Goal: Transaction & Acquisition: Download file/media

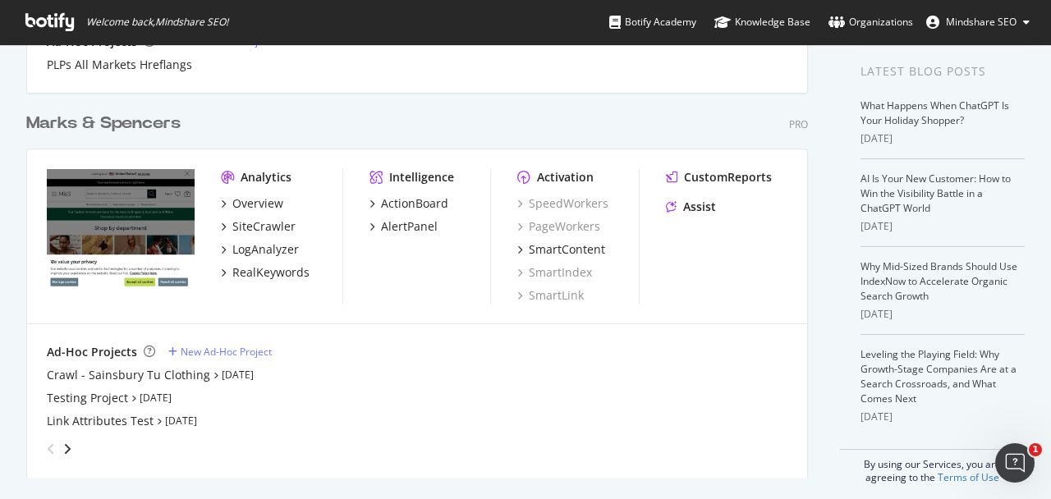
scroll to position [333, 0]
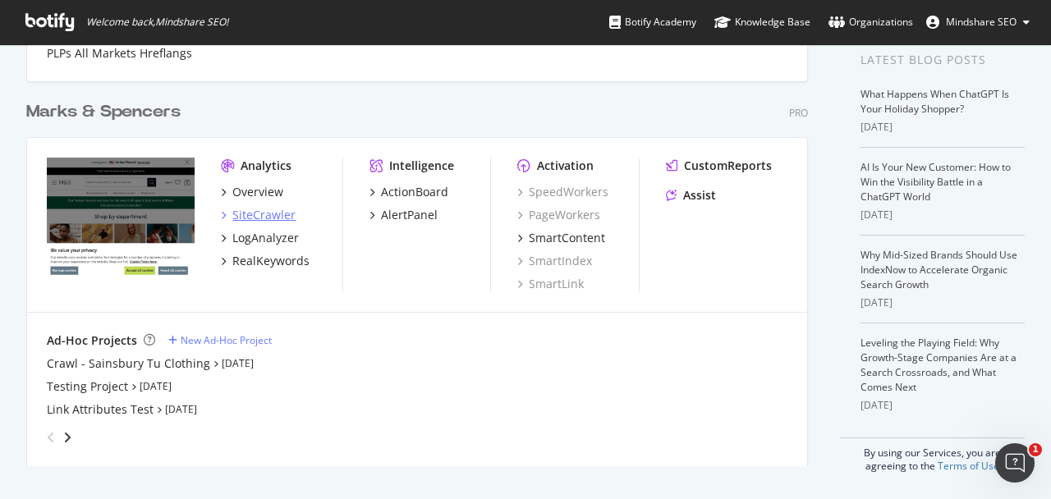
click at [282, 219] on div "SiteCrawler" at bounding box center [263, 215] width 63 height 16
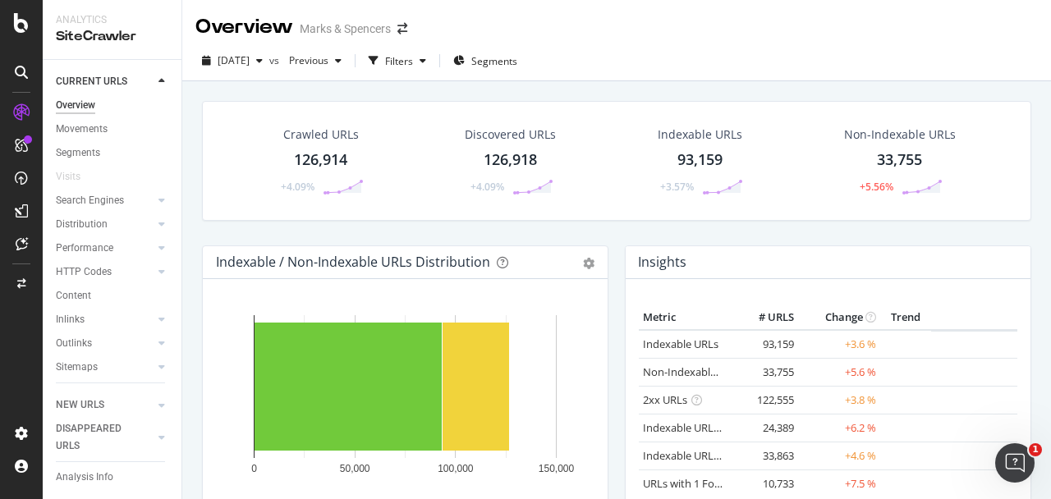
click at [319, 163] on div "126,914" at bounding box center [320, 159] width 53 height 21
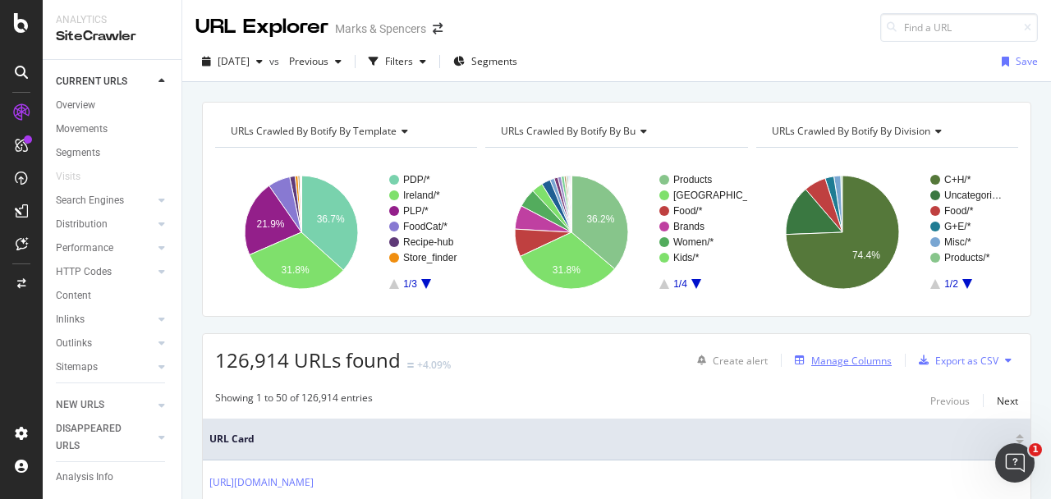
click at [873, 361] on div "Manage Columns" at bounding box center [851, 361] width 80 height 14
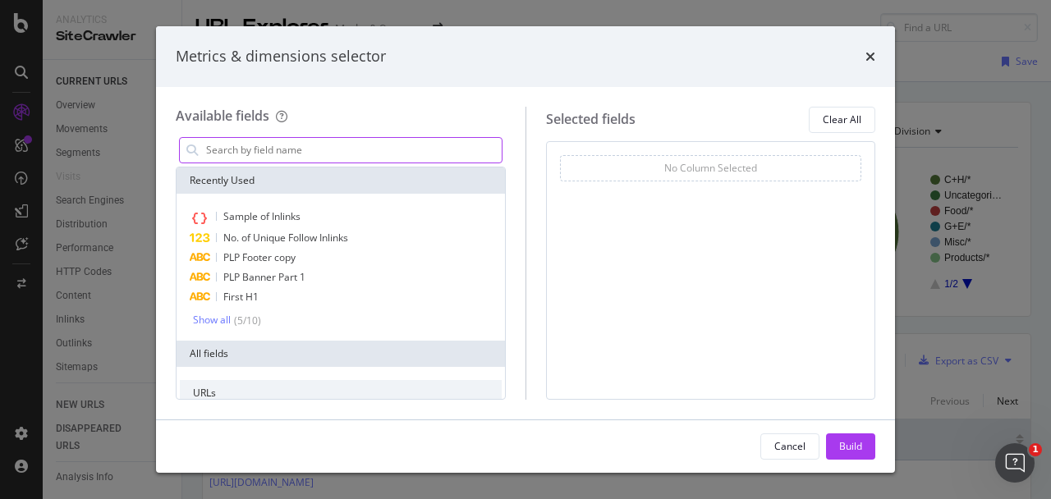
click at [466, 140] on input "modal" at bounding box center [352, 150] width 297 height 25
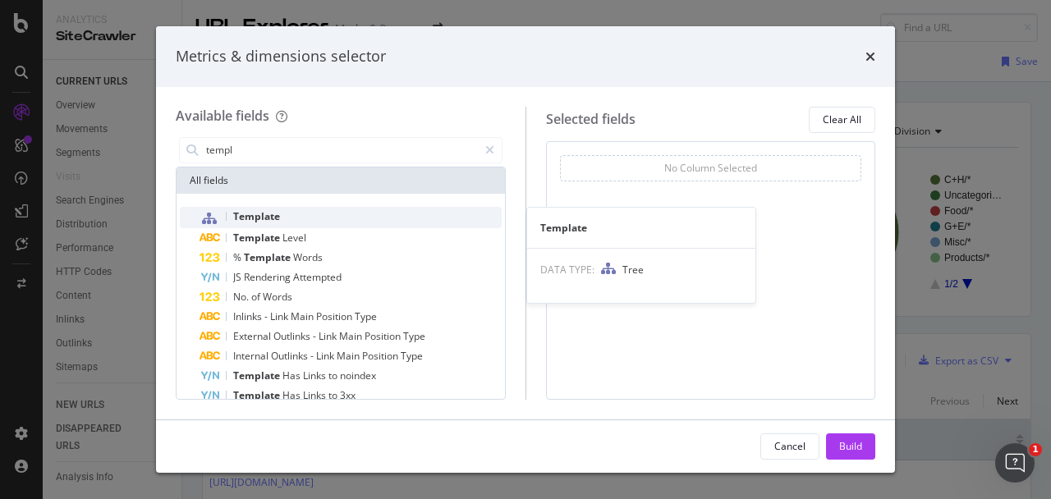
click at [275, 221] on span "Template" at bounding box center [256, 216] width 47 height 14
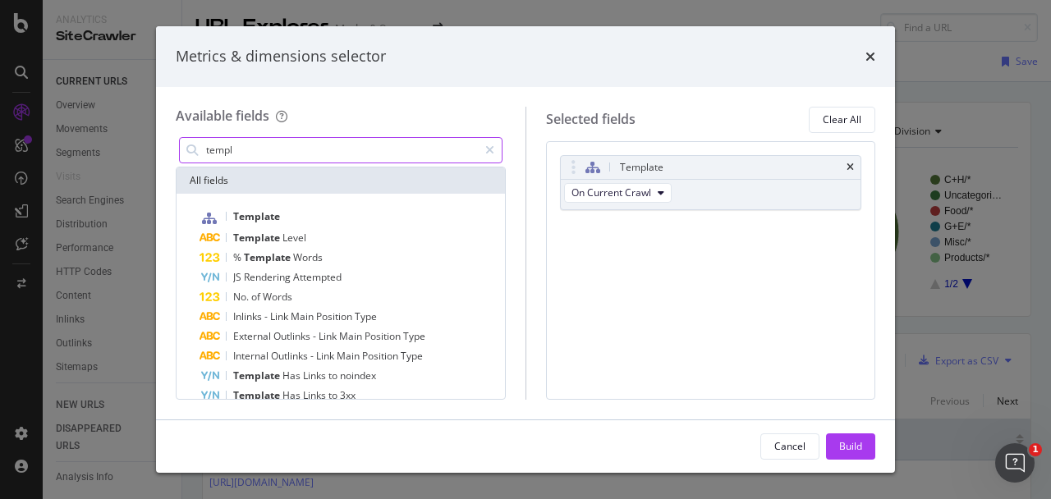
click at [395, 152] on input "templ" at bounding box center [340, 150] width 273 height 25
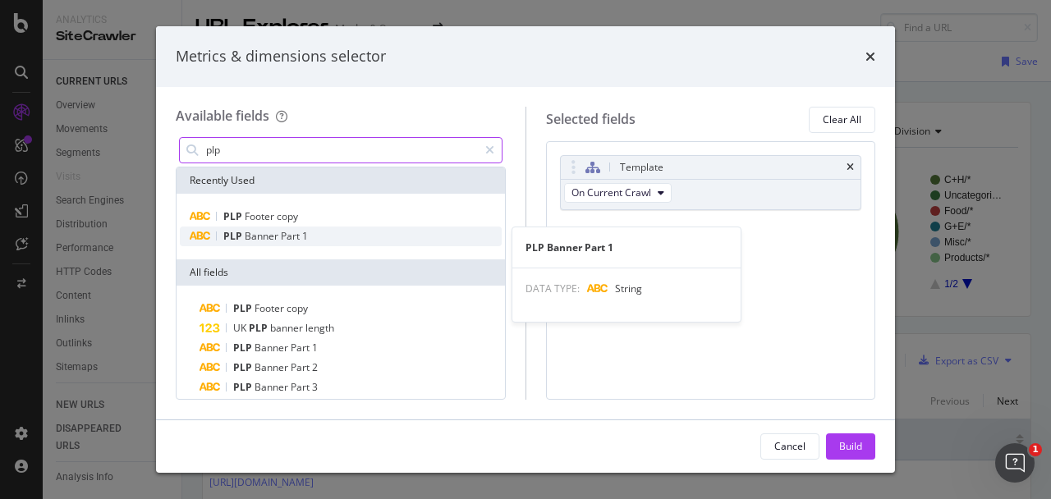
type input "plp"
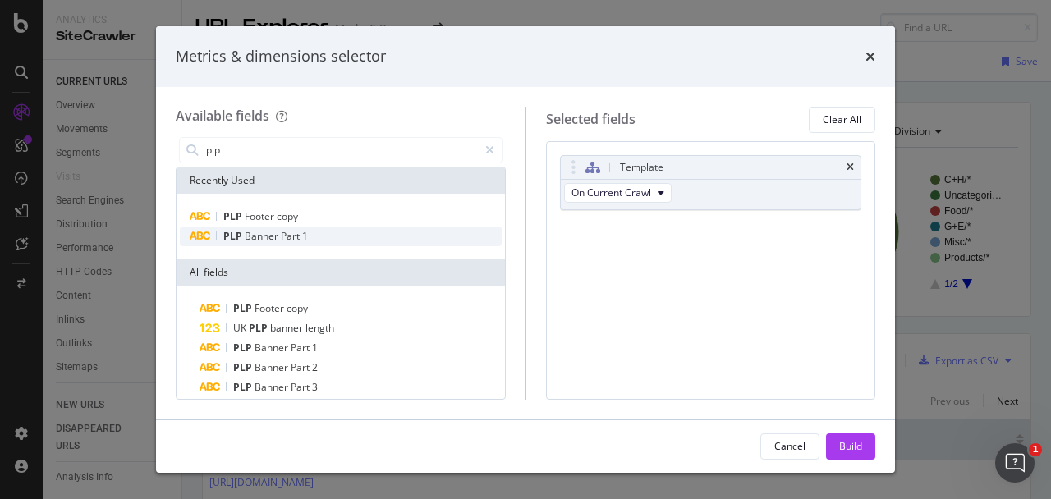
click at [302, 231] on span "1" at bounding box center [305, 236] width 6 height 14
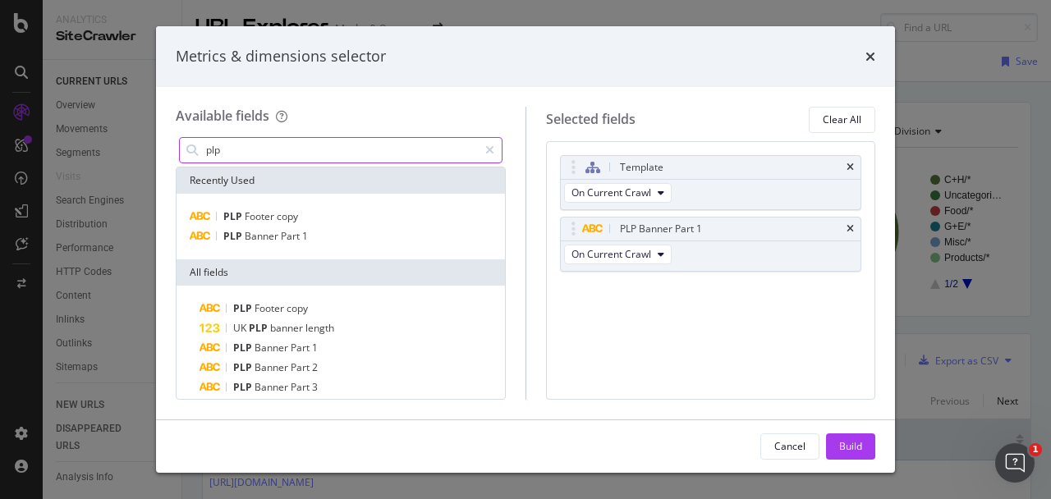
click at [286, 153] on input "plp" at bounding box center [340, 150] width 273 height 25
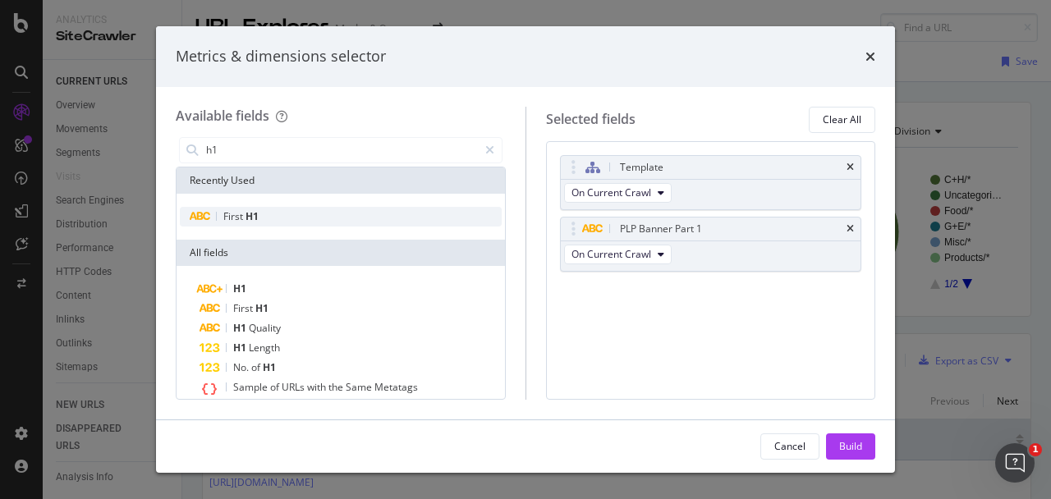
click at [282, 222] on div "First H1" at bounding box center [341, 217] width 322 height 20
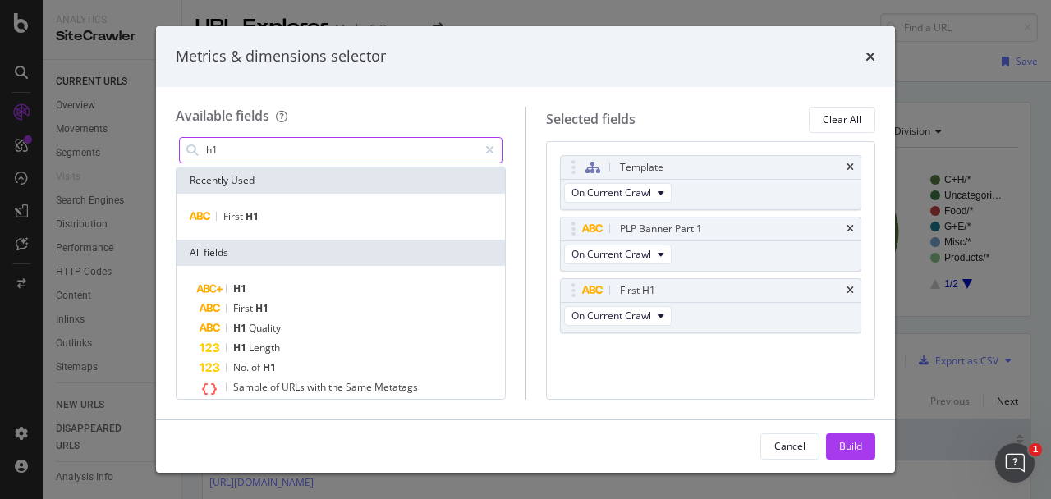
click at [264, 152] on input "h1" at bounding box center [340, 150] width 273 height 25
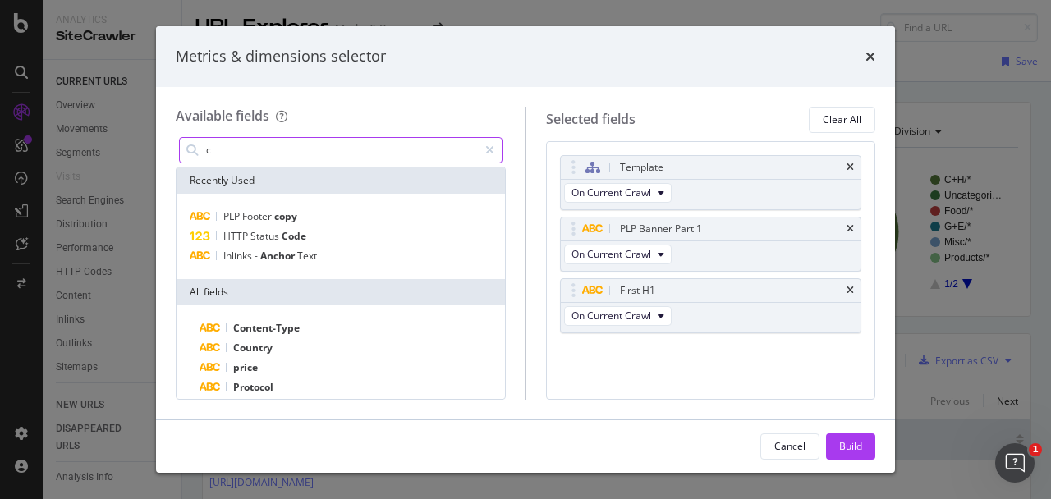
click at [367, 149] on input "c" at bounding box center [340, 150] width 273 height 25
type input "counter"
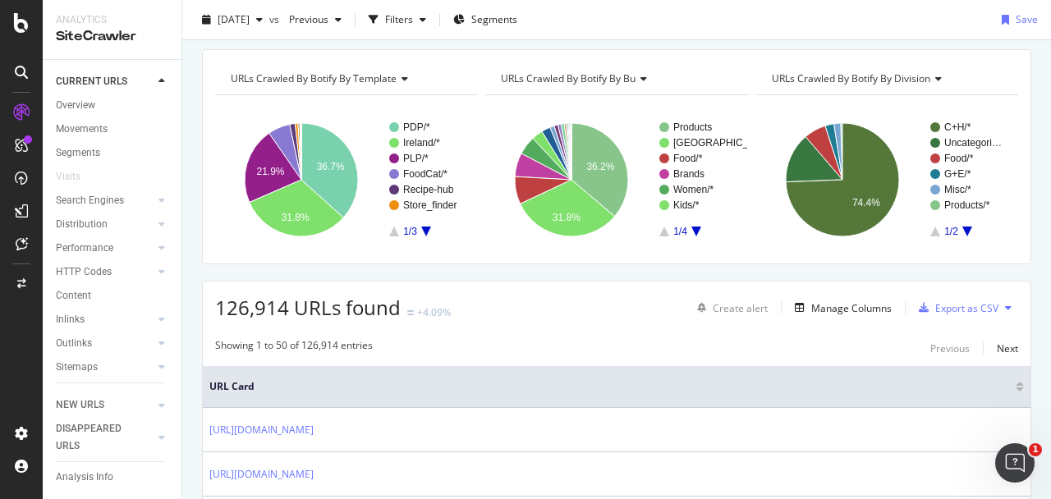
scroll to position [57, 0]
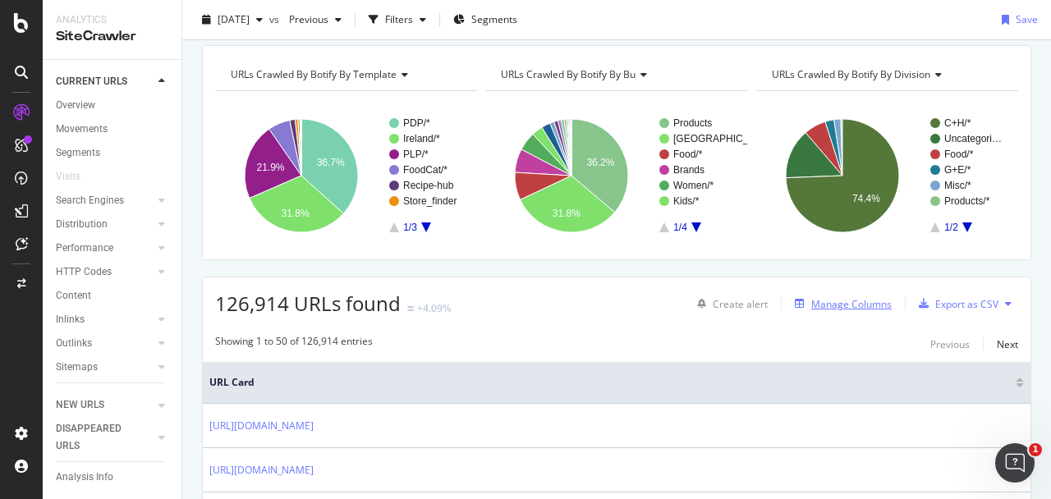
click at [830, 302] on div "Manage Columns" at bounding box center [851, 304] width 80 height 14
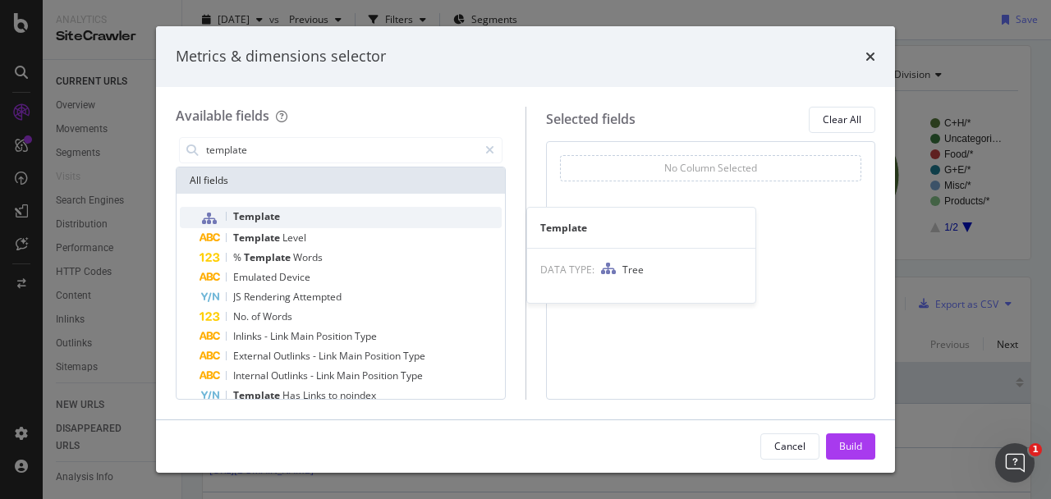
click at [278, 217] on span "Template" at bounding box center [256, 216] width 47 height 14
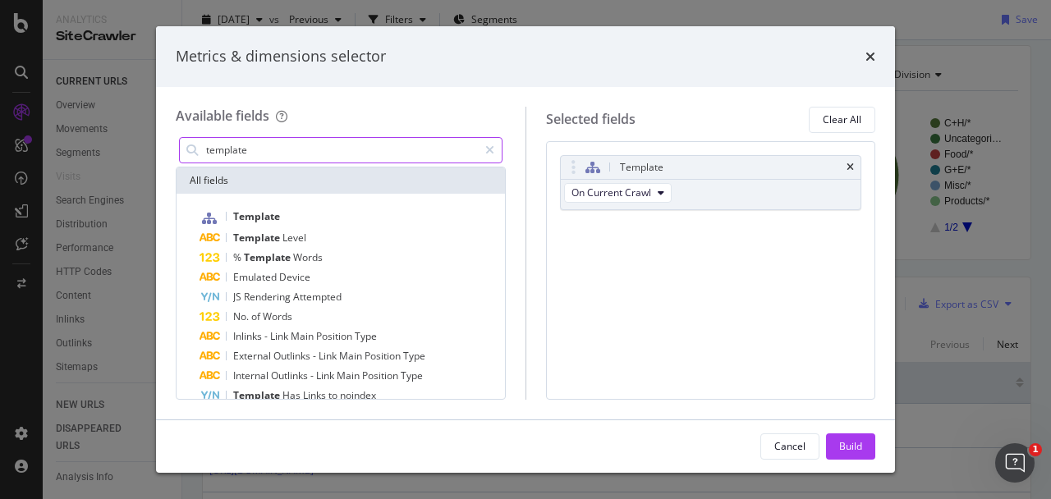
click at [310, 152] on input "template" at bounding box center [340, 150] width 273 height 25
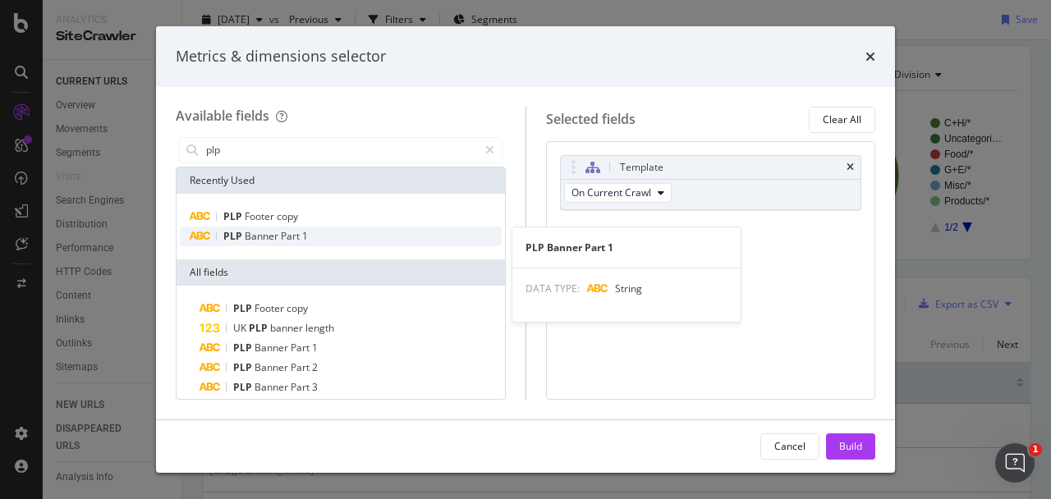
click at [281, 237] on span "Part" at bounding box center [291, 236] width 21 height 14
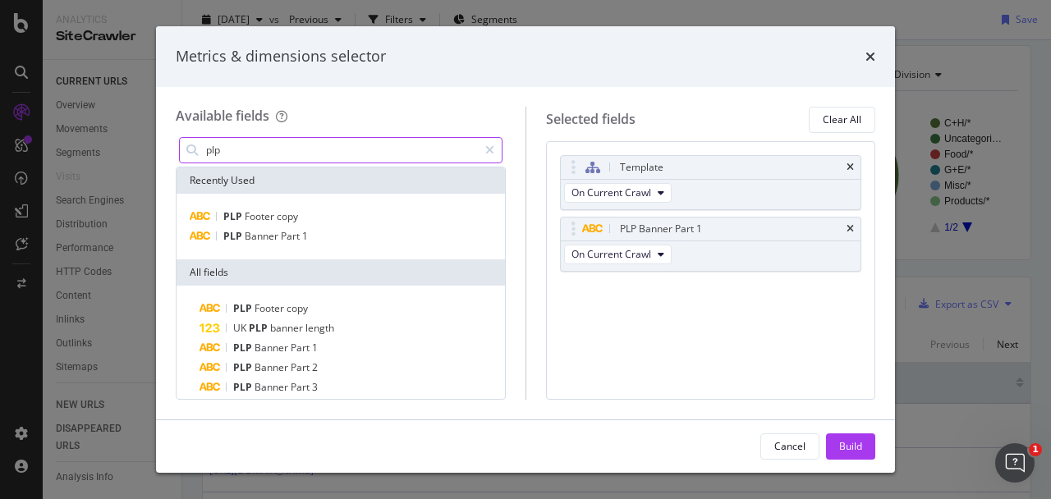
click at [299, 157] on input "plp" at bounding box center [340, 150] width 273 height 25
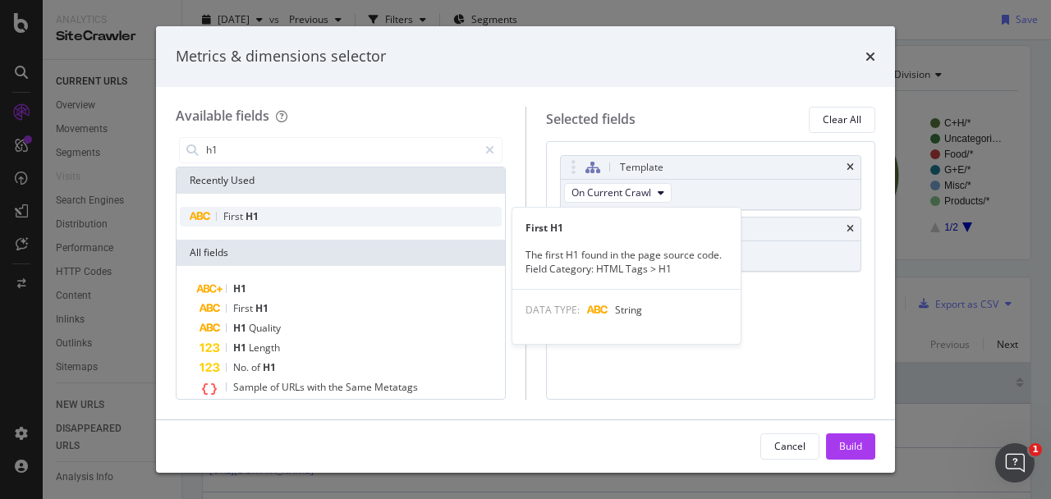
click at [234, 214] on span "First" at bounding box center [234, 216] width 22 height 14
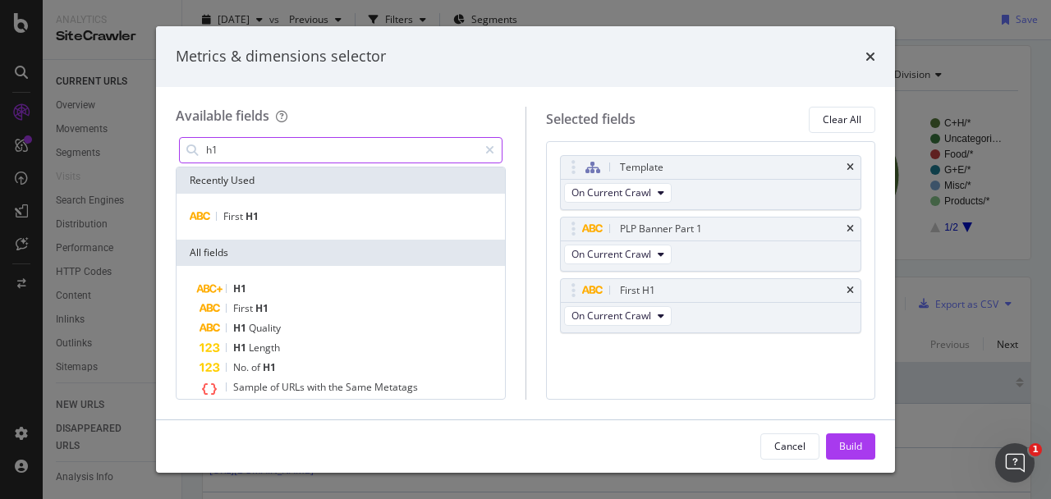
click at [257, 160] on input "h1" at bounding box center [340, 150] width 273 height 25
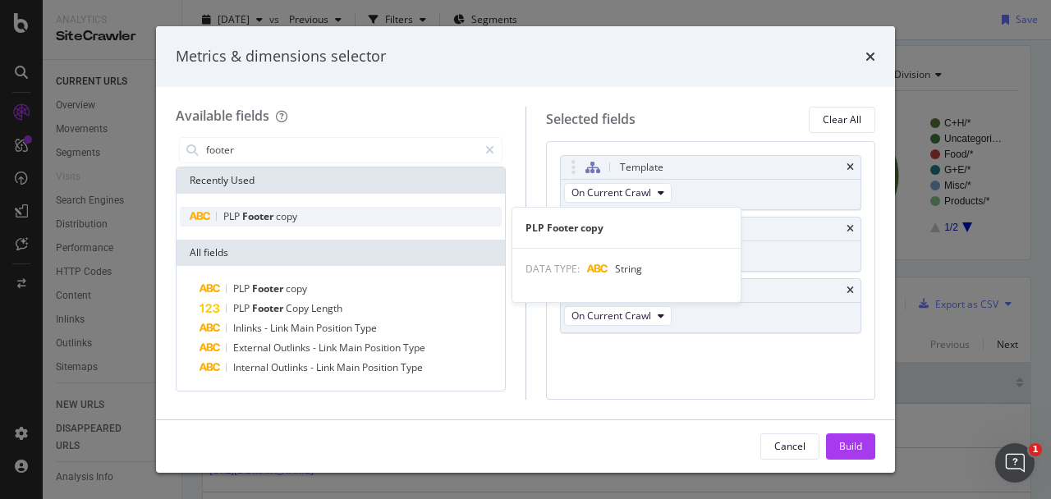
click at [285, 222] on span "copy" at bounding box center [286, 216] width 21 height 14
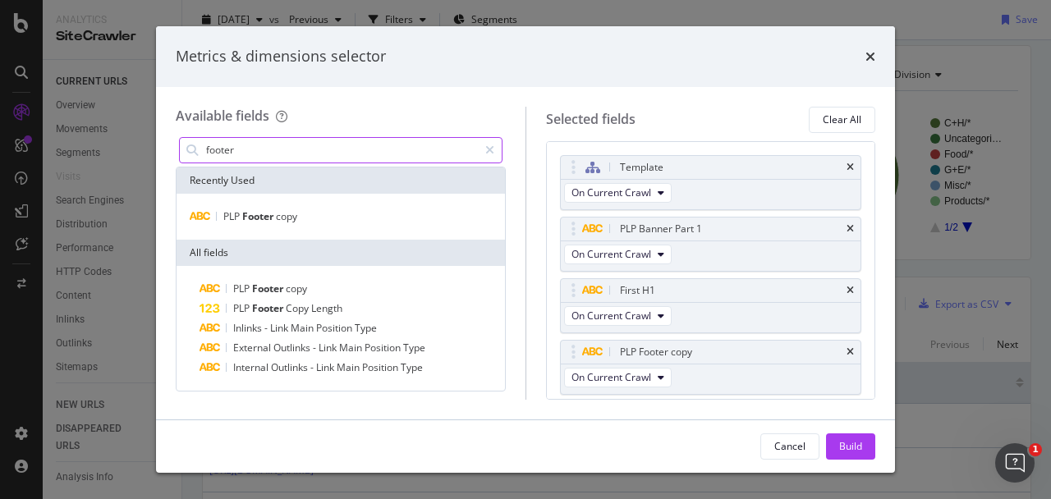
click at [280, 151] on input "footer" at bounding box center [340, 150] width 273 height 25
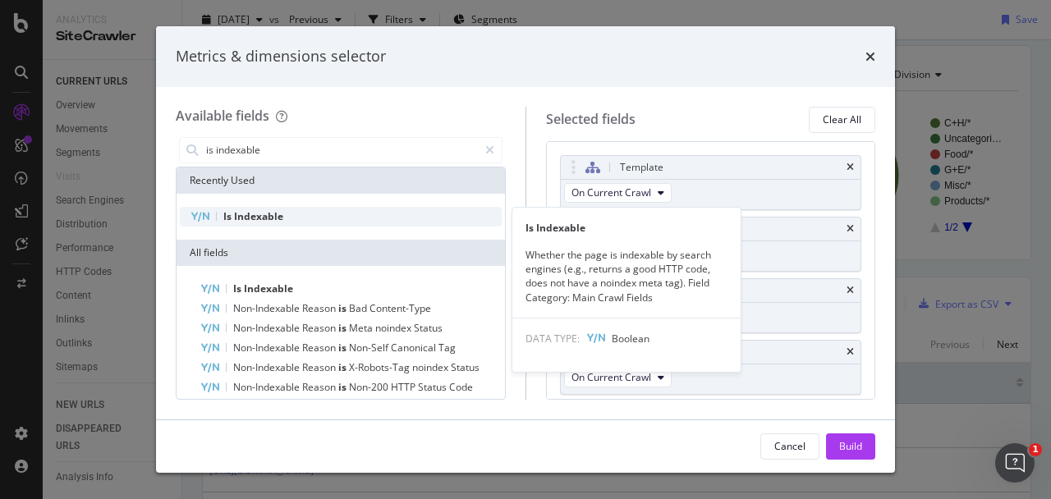
click at [260, 218] on span "Indexable" at bounding box center [258, 216] width 49 height 14
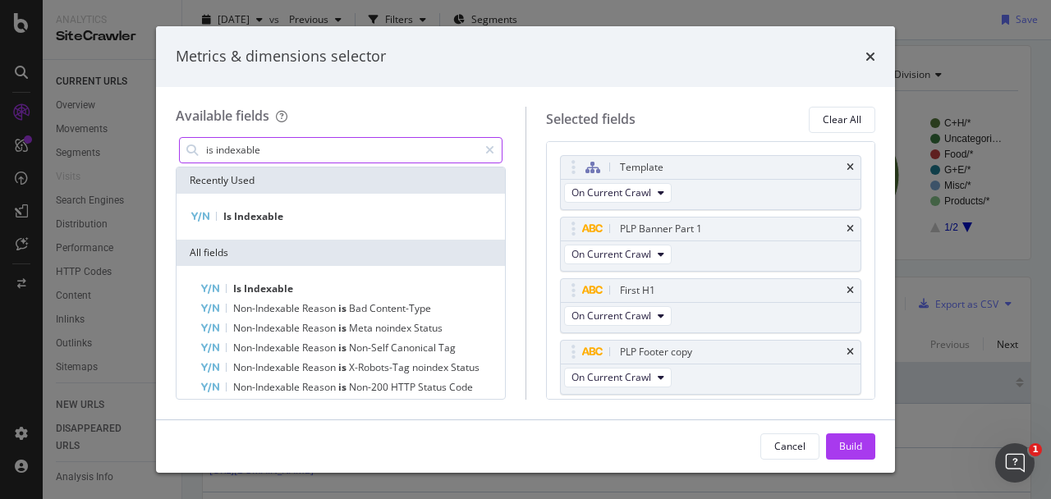
scroll to position [57, 0]
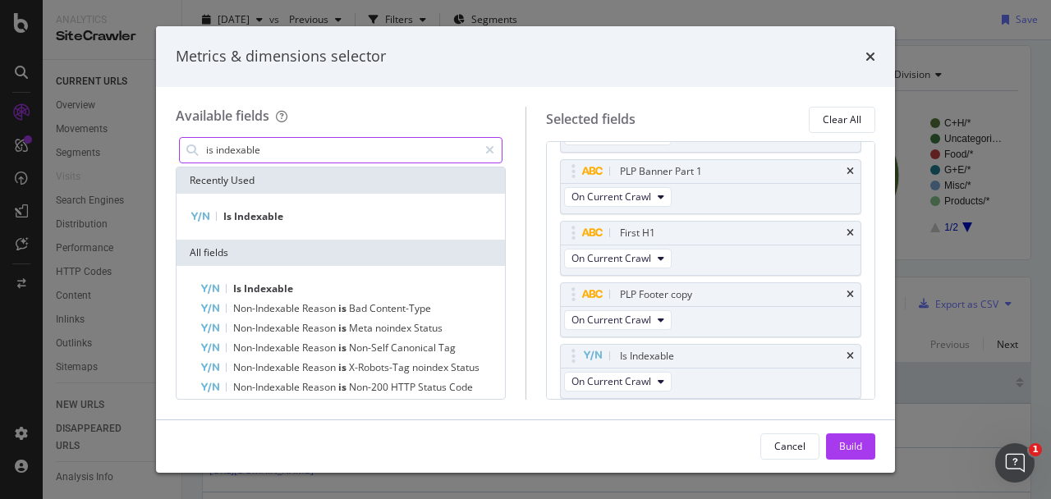
click at [304, 149] on input "is indexable" at bounding box center [340, 150] width 273 height 25
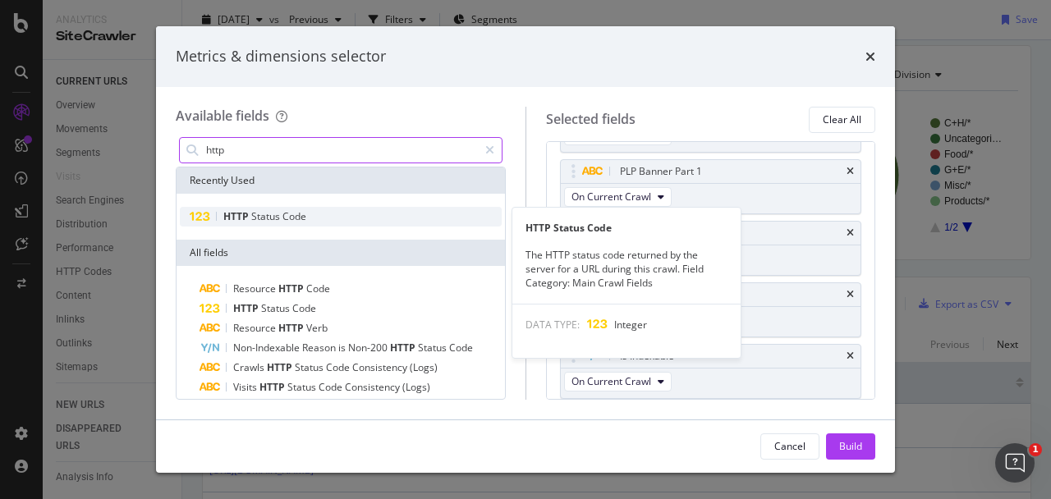
type input "http"
click at [306, 222] on span "Code" at bounding box center [295, 216] width 24 height 14
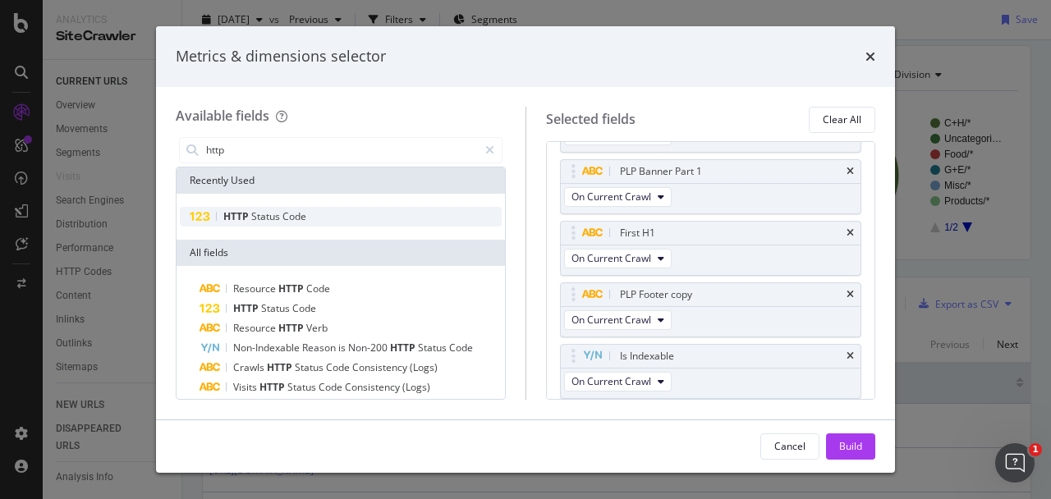
scroll to position [119, 0]
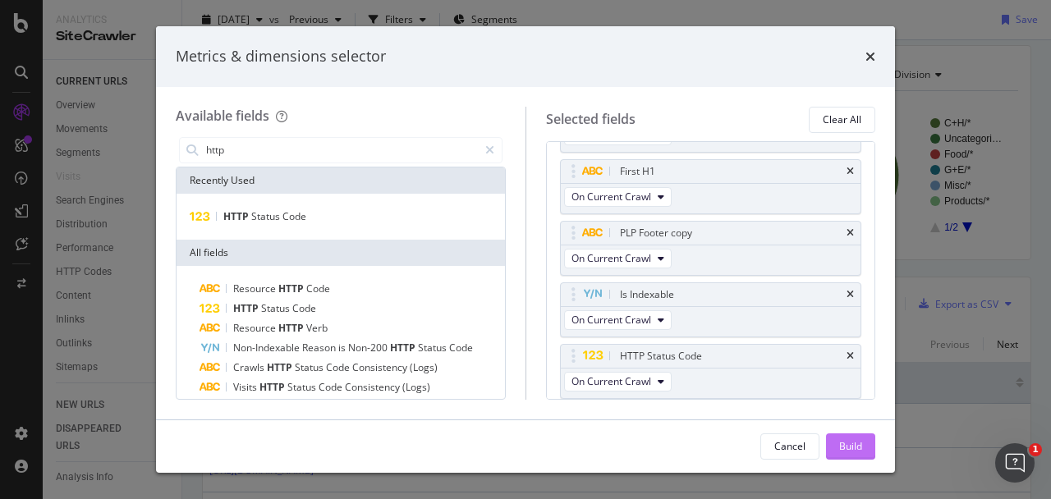
click at [859, 449] on div "Build" at bounding box center [850, 446] width 23 height 14
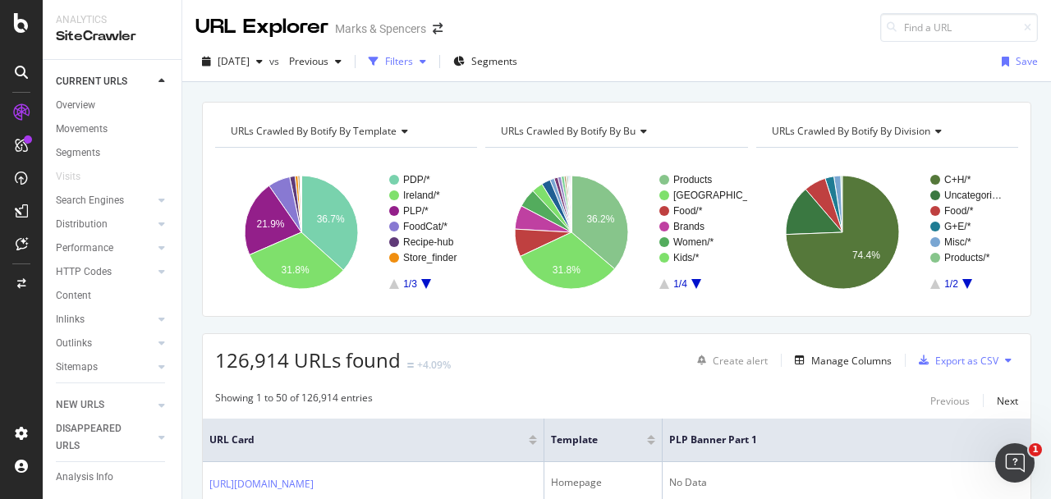
click at [413, 62] on div "Filters" at bounding box center [399, 61] width 28 height 14
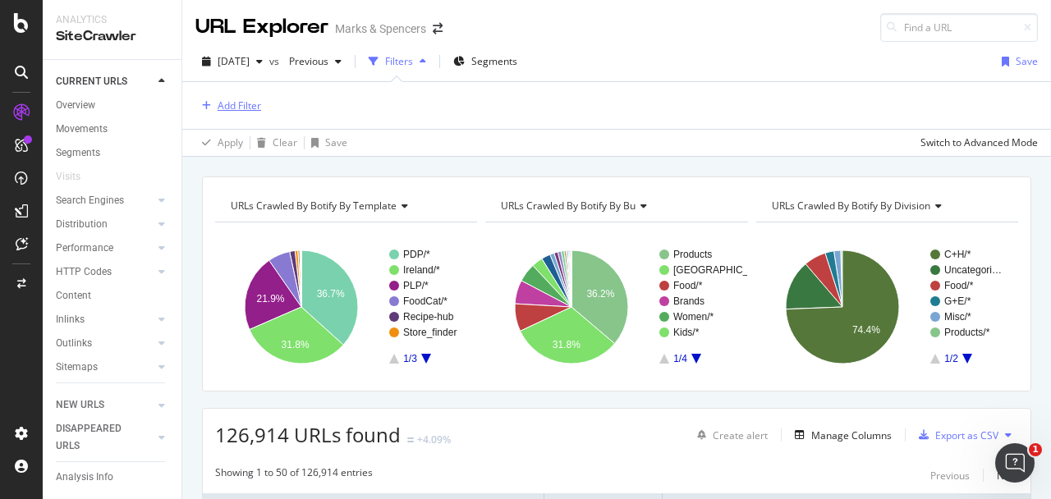
click at [246, 102] on div "Add Filter" at bounding box center [240, 106] width 44 height 14
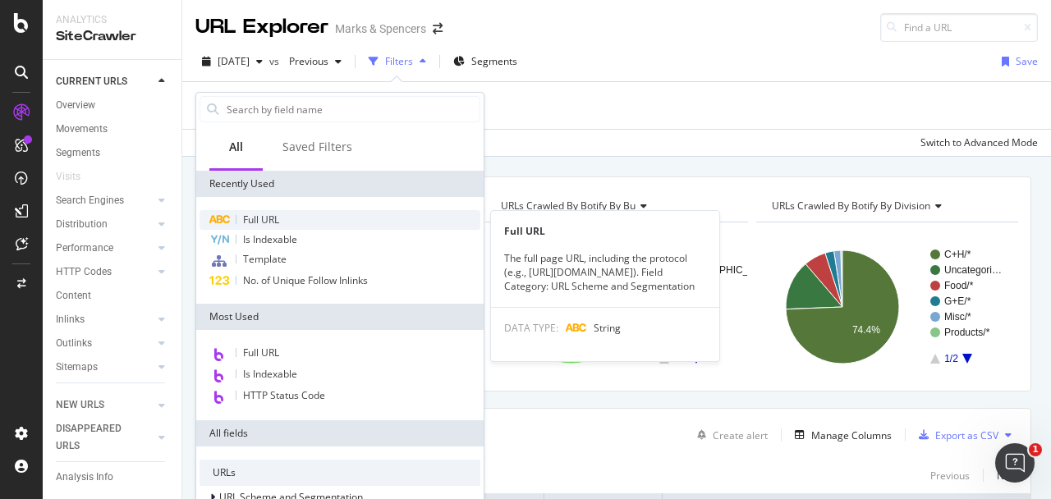
click at [306, 211] on div "Full URL" at bounding box center [340, 220] width 281 height 20
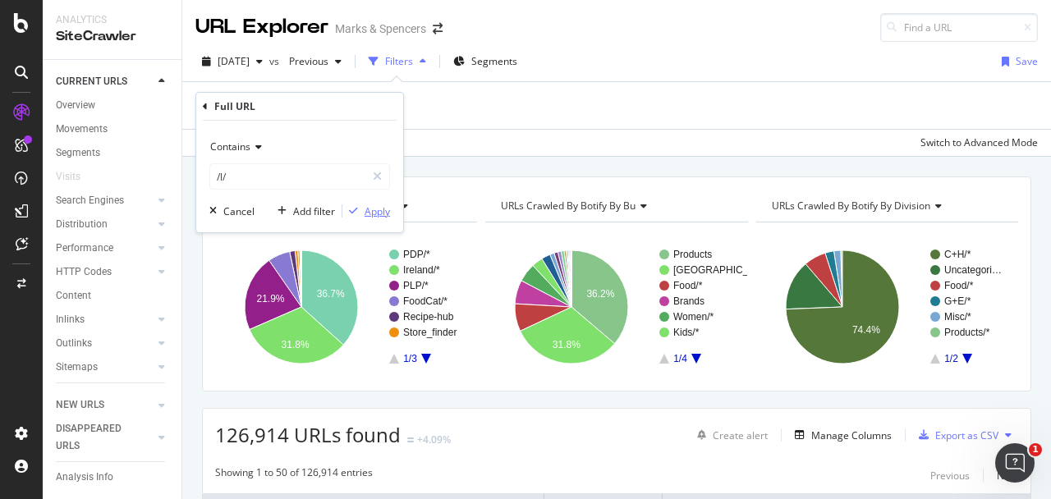
click at [376, 209] on div "Apply" at bounding box center [377, 211] width 25 height 14
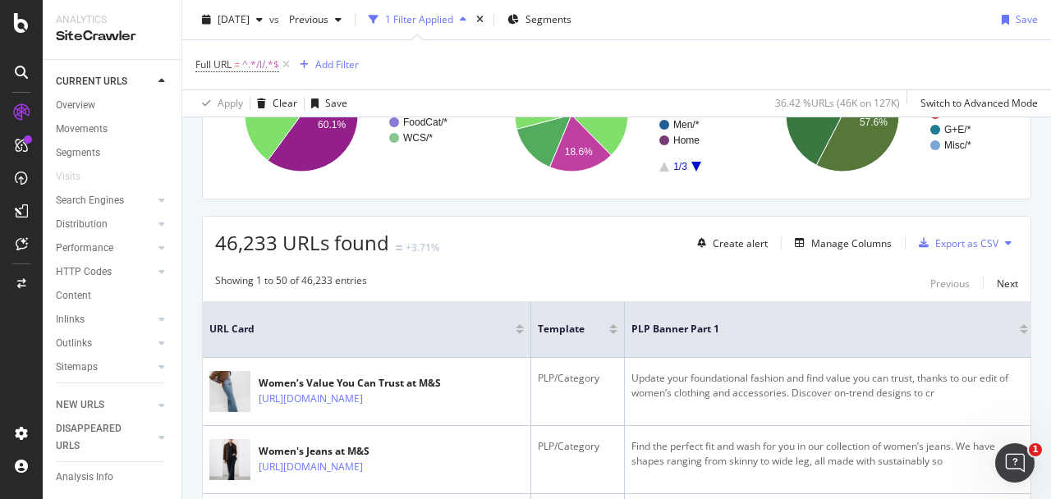
scroll to position [53, 0]
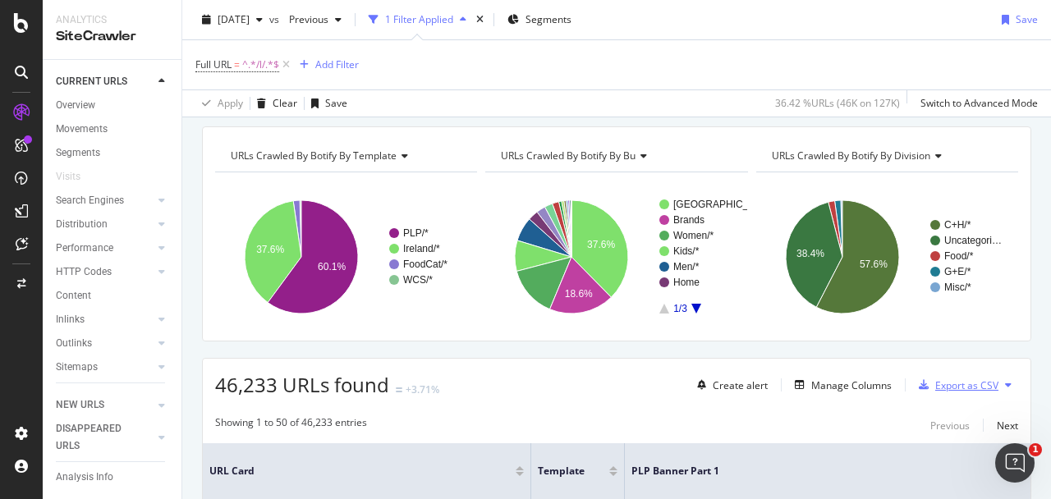
click at [943, 386] on div "Export as CSV" at bounding box center [966, 386] width 63 height 14
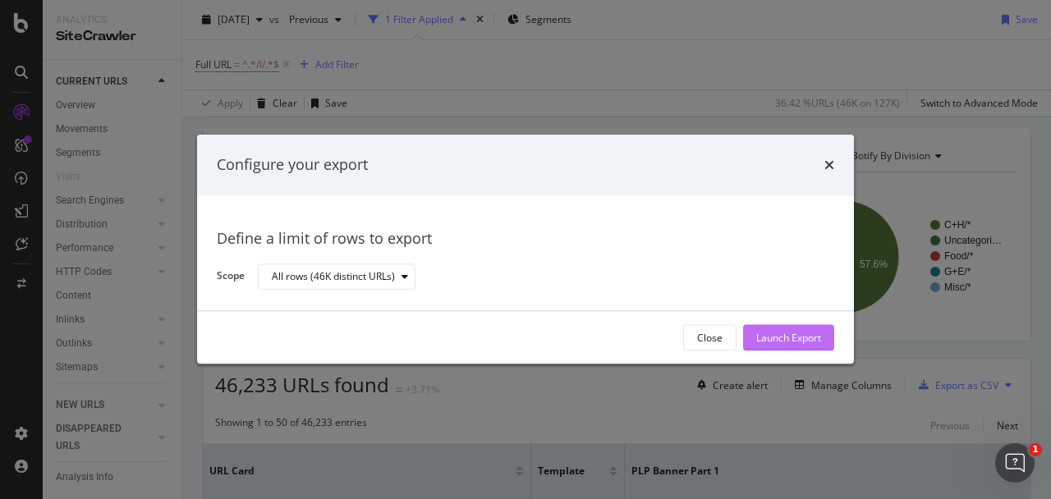
click at [778, 334] on div "Launch Export" at bounding box center [788, 338] width 65 height 14
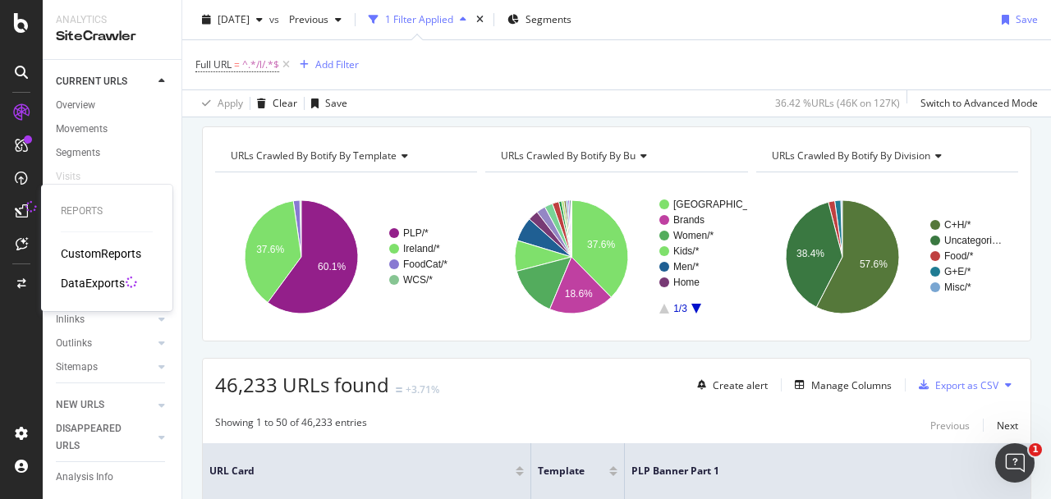
click at [90, 279] on div "DataExports" at bounding box center [93, 283] width 64 height 16
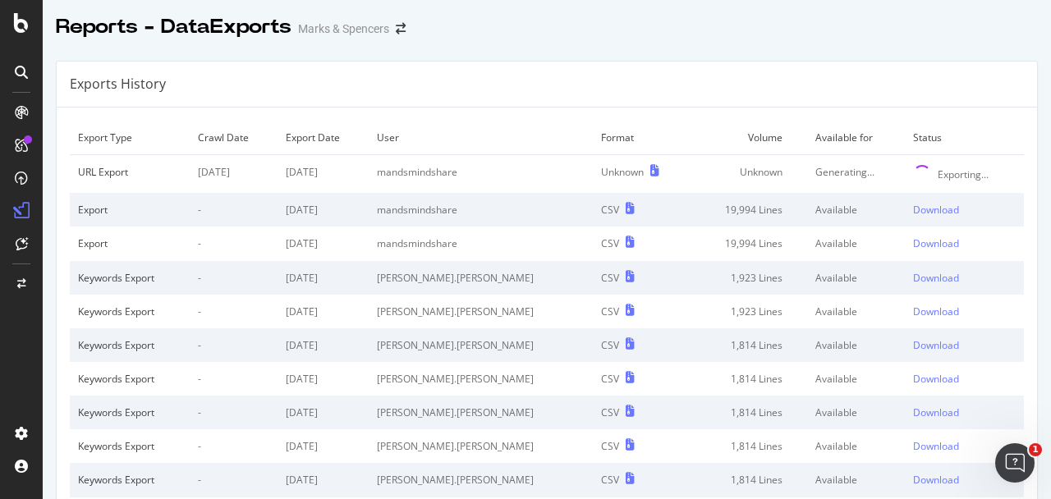
click at [478, 65] on div "Exports History" at bounding box center [547, 85] width 981 height 46
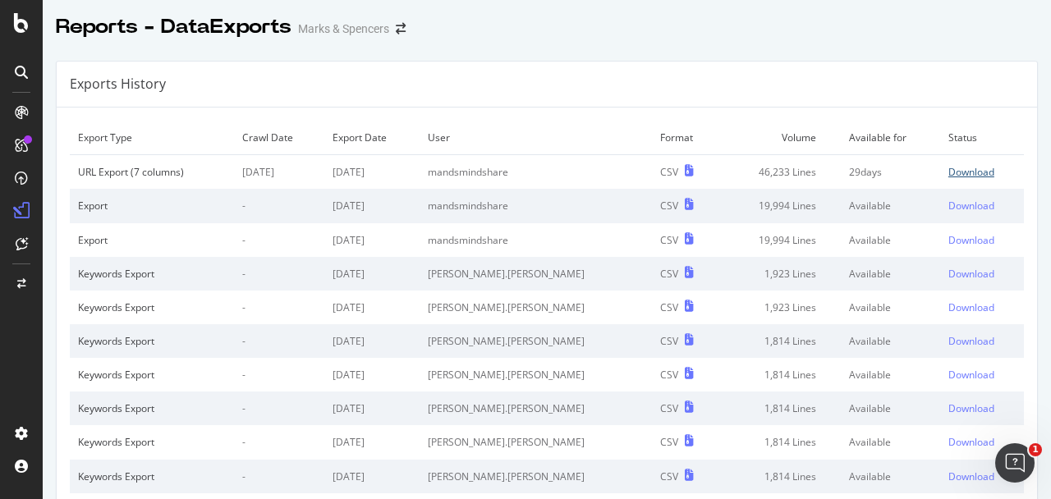
click at [963, 178] on div "Download" at bounding box center [972, 172] width 46 height 14
